Goal: Browse casually: Explore the website without a specific task or goal

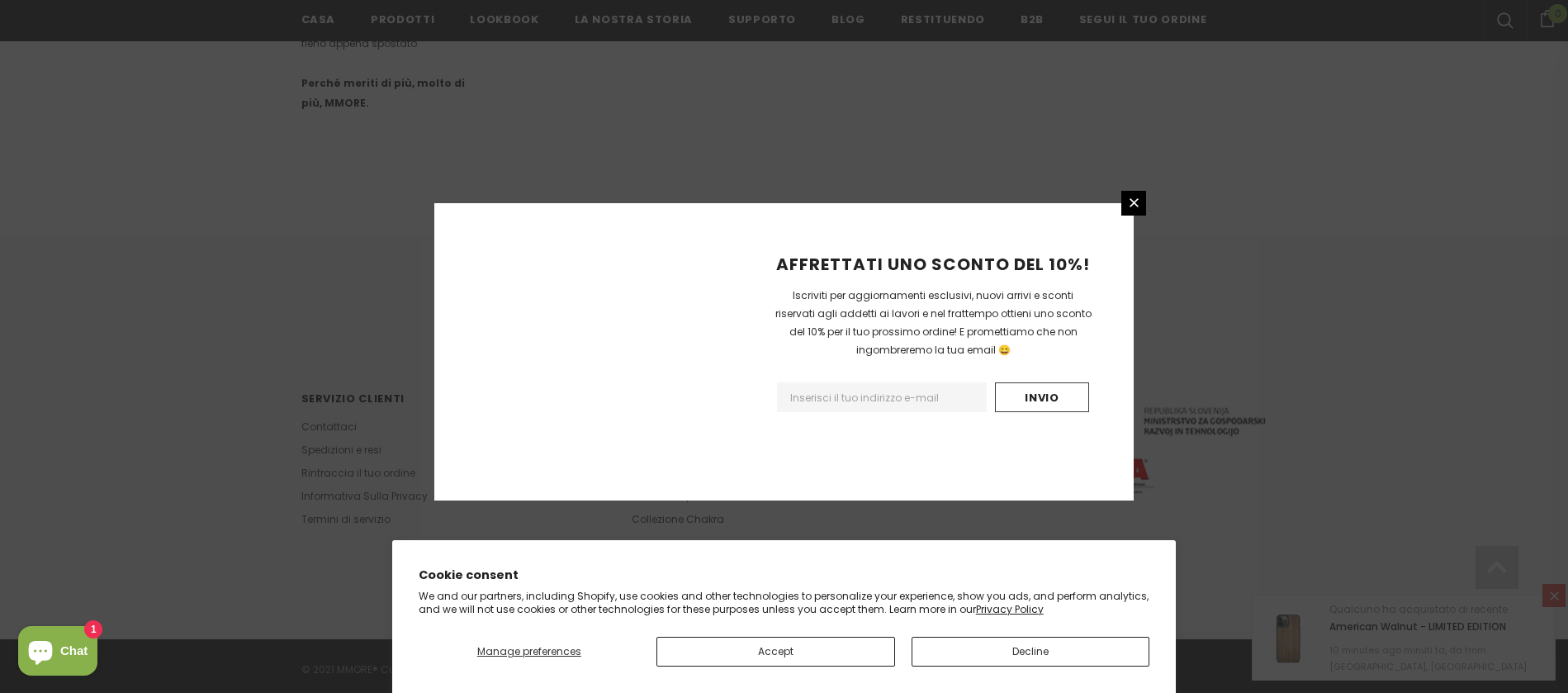
scroll to position [999, 0]
